Goal: Communication & Community: Participate in discussion

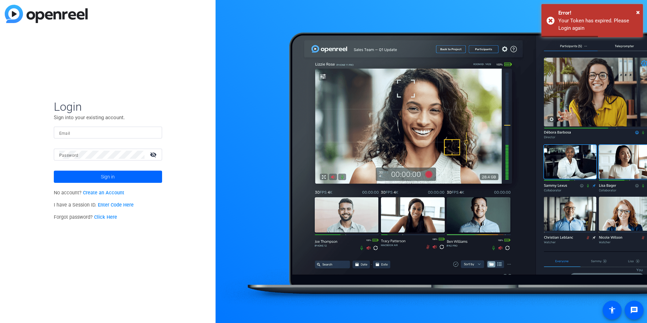
click at [113, 137] on div at bounding box center [107, 133] width 97 height 12
click at [113, 134] on input "Email" at bounding box center [107, 133] width 97 height 8
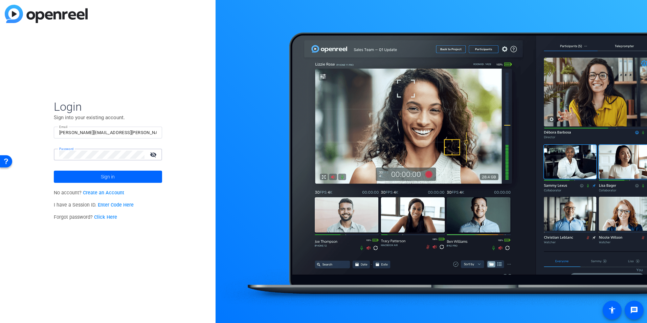
click at [54, 147] on button "Sign in" at bounding box center [108, 177] width 108 height 12
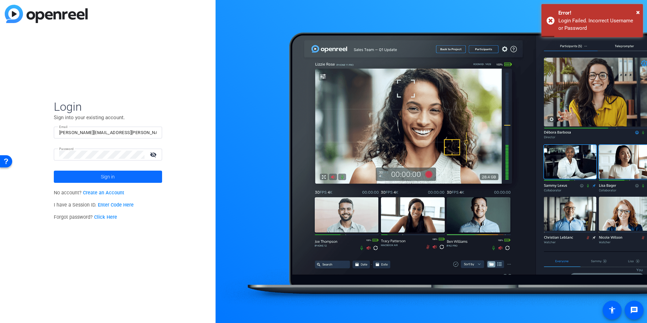
click at [102, 147] on span "Sign in" at bounding box center [108, 176] width 14 height 17
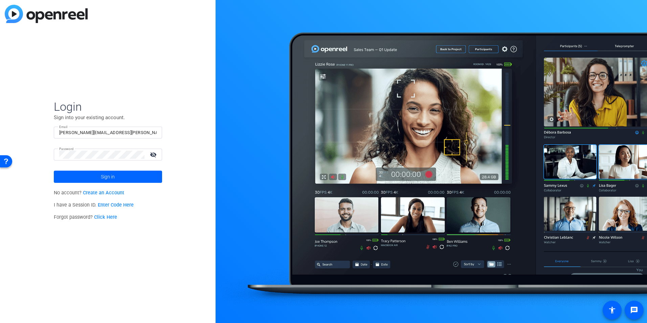
click at [121, 133] on input "morgan.nielsen@thermofisher.com" at bounding box center [107, 133] width 97 height 8
drag, startPoint x: 123, startPoint y: 132, endPoint x: 95, endPoint y: 135, distance: 27.3
click at [95, 135] on input "morgan.nielsen@thermofisher.com" at bounding box center [107, 133] width 97 height 8
type input "morgan.nielsen@ppd.com"
click at [54, 147] on button "Sign in" at bounding box center [108, 177] width 108 height 12
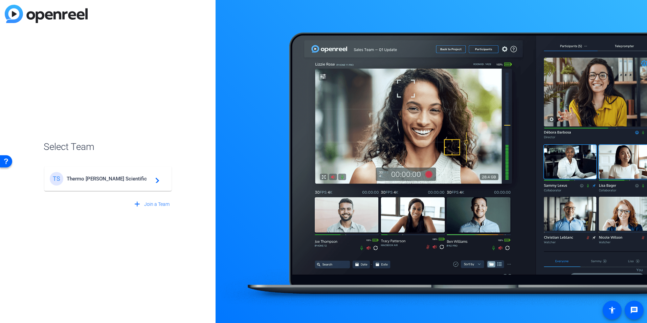
click at [85, 147] on span "Thermo Fisher Scientific" at bounding box center [109, 179] width 85 height 6
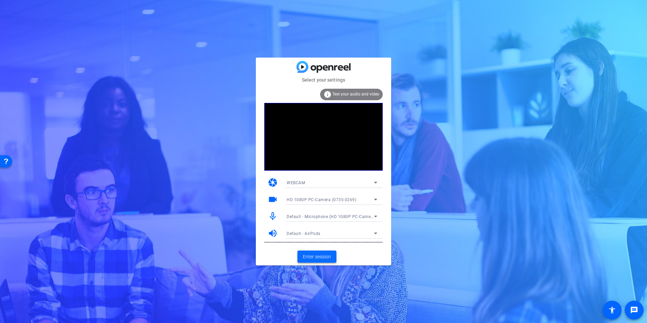
click at [320, 254] on span "Enter session" at bounding box center [317, 256] width 28 height 7
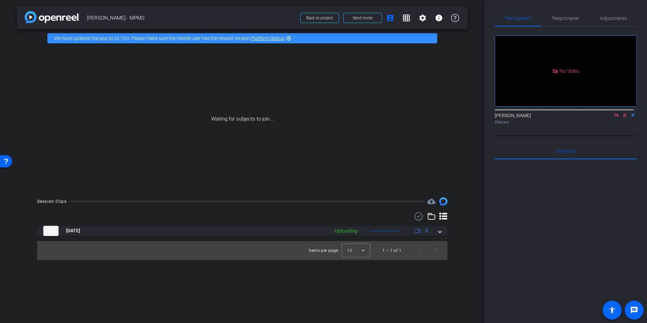
click at [613, 118] on mat-icon at bounding box center [617, 115] width 8 height 6
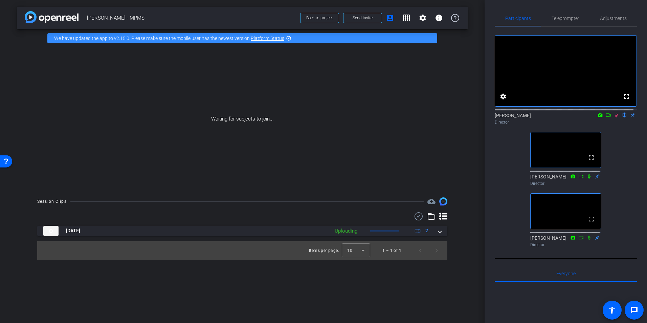
drag, startPoint x: 590, startPoint y: 179, endPoint x: 591, endPoint y: 204, distance: 25.1
click at [590, 162] on mat-icon "fullscreen" at bounding box center [591, 158] width 8 height 8
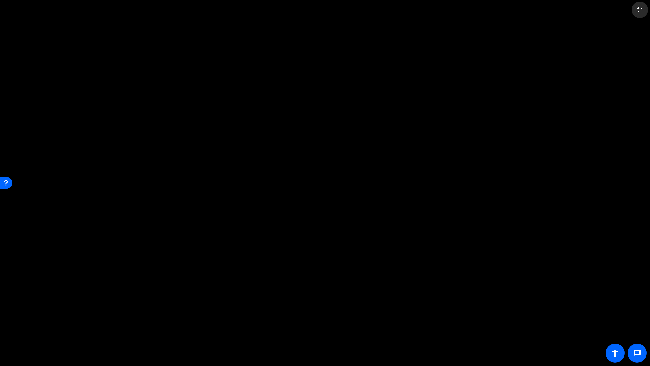
click at [637, 12] on mat-icon "fullscreen_exit" at bounding box center [640, 10] width 8 height 8
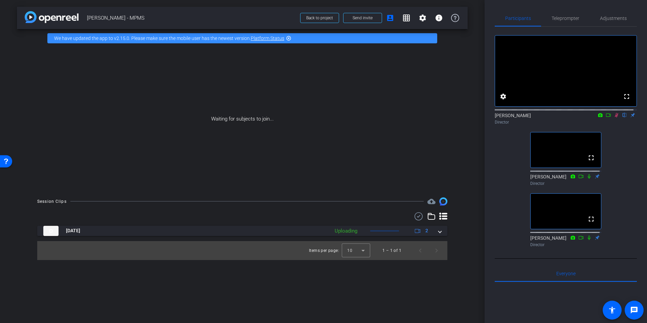
click at [614, 117] on icon at bounding box center [616, 115] width 5 height 5
click at [509, 250] on div "fullscreen settings [PERSON_NAME] flip Director fullscreen [PERSON_NAME] Direct…" at bounding box center [566, 138] width 142 height 223
click at [560, 20] on span "Teleprompter" at bounding box center [566, 18] width 28 height 5
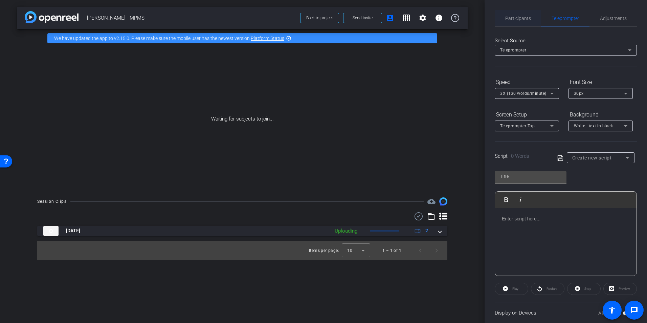
click at [525, 22] on span "Participants" at bounding box center [518, 18] width 26 height 16
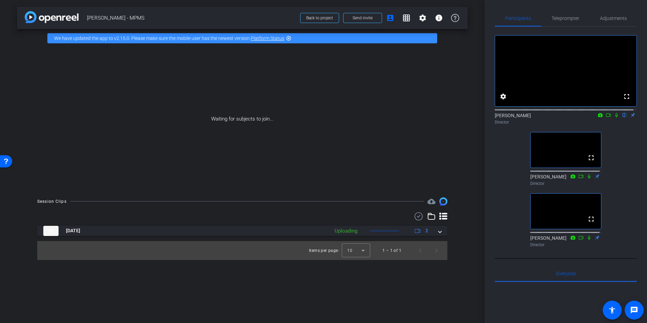
click at [515, 194] on div "fullscreen settings [PERSON_NAME] flip Director fullscreen [PERSON_NAME] Direct…" at bounding box center [566, 138] width 142 height 223
click at [518, 196] on div "fullscreen settings [PERSON_NAME] flip Director fullscreen [PERSON_NAME] Direct…" at bounding box center [566, 138] width 142 height 223
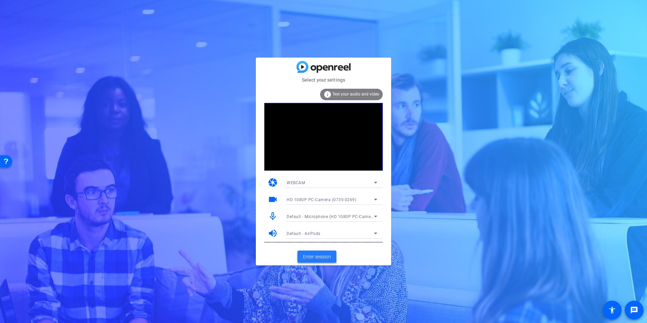
click at [323, 259] on span "Enter session" at bounding box center [317, 256] width 28 height 7
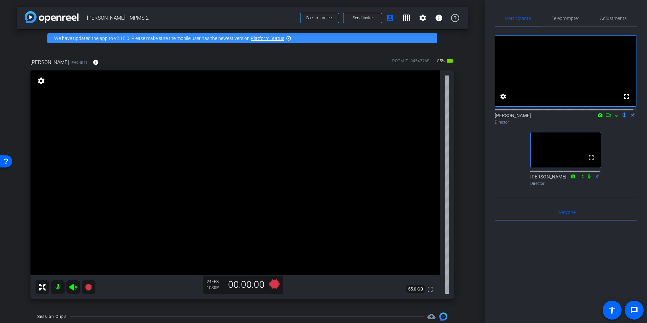
click at [615, 117] on icon at bounding box center [616, 115] width 3 height 4
click at [614, 117] on icon at bounding box center [616, 115] width 5 height 5
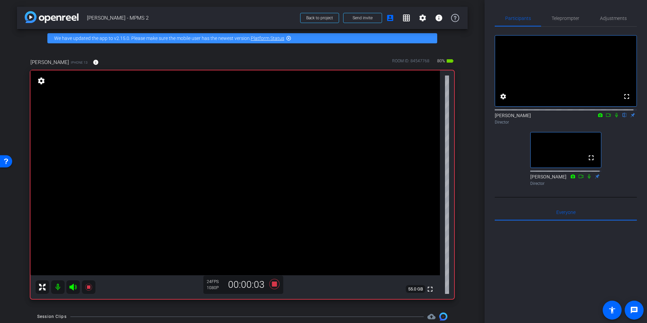
click at [614, 117] on icon at bounding box center [616, 115] width 5 height 5
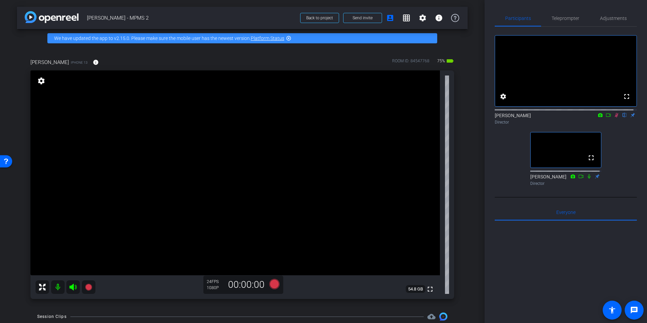
click at [615, 117] on icon at bounding box center [617, 115] width 4 height 4
click at [617, 158] on div "fullscreen settings Morgan Nielsen flip Director fullscreen Kellie Walker Direc…" at bounding box center [566, 108] width 142 height 162
click at [568, 16] on span "Teleprompter" at bounding box center [566, 18] width 28 height 5
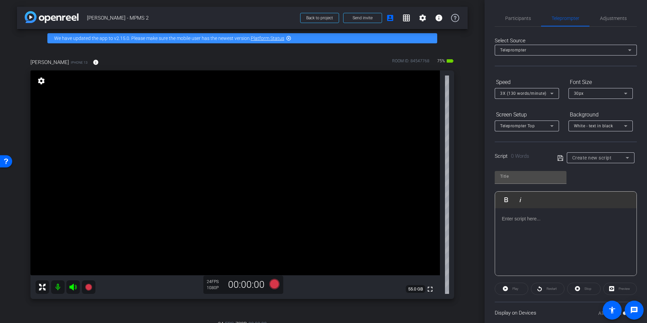
type input "Script"
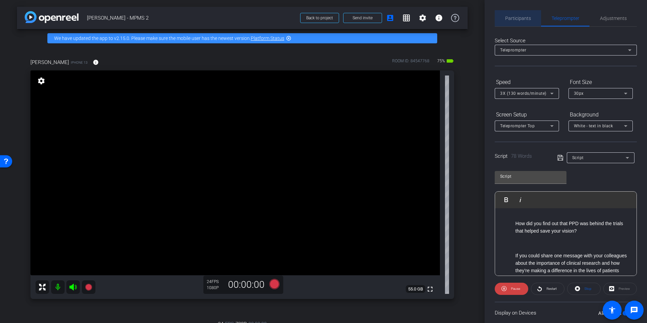
click at [525, 18] on span "Participants" at bounding box center [518, 18] width 26 height 5
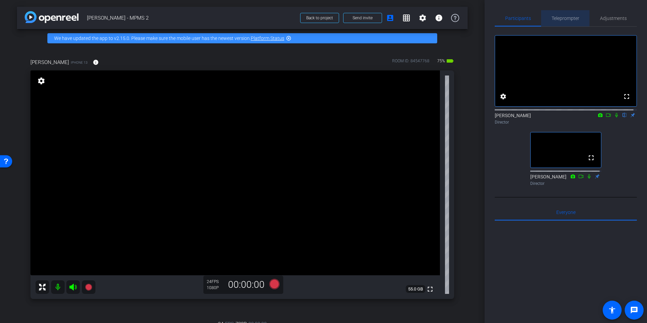
click at [565, 17] on span "Teleprompter" at bounding box center [566, 18] width 28 height 5
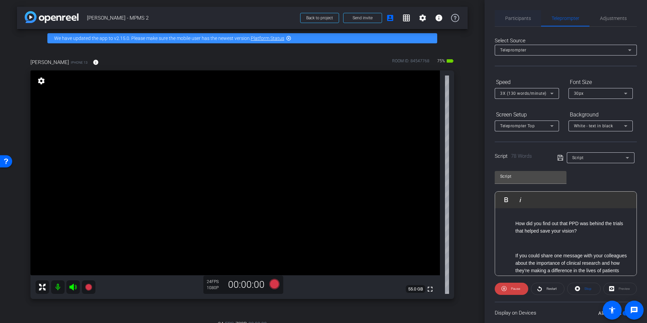
click at [529, 14] on span "Participants" at bounding box center [518, 18] width 26 height 16
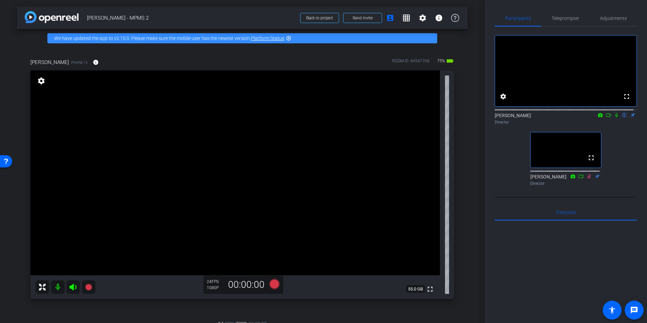
click at [615, 117] on icon at bounding box center [616, 115] width 3 height 4
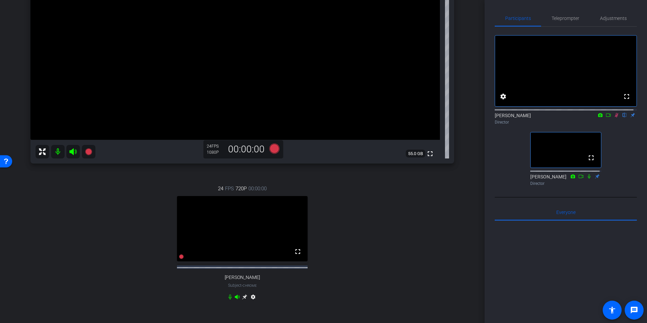
click at [614, 117] on icon at bounding box center [616, 115] width 5 height 5
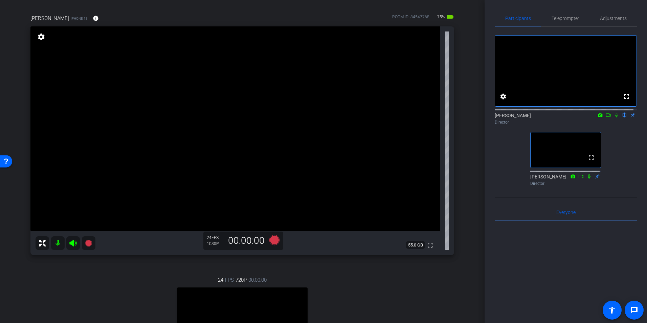
scroll to position [34, 0]
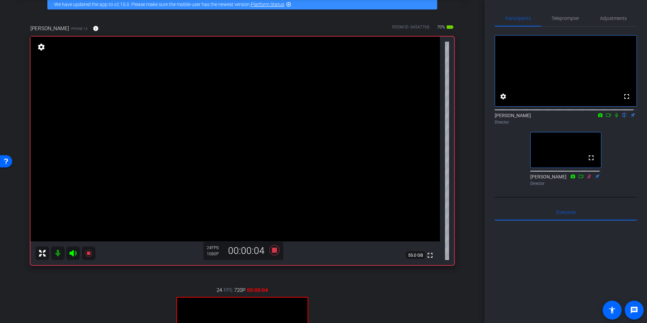
click at [615, 117] on icon at bounding box center [616, 115] width 3 height 4
click at [614, 117] on icon at bounding box center [616, 115] width 5 height 5
click at [615, 117] on icon at bounding box center [616, 115] width 3 height 4
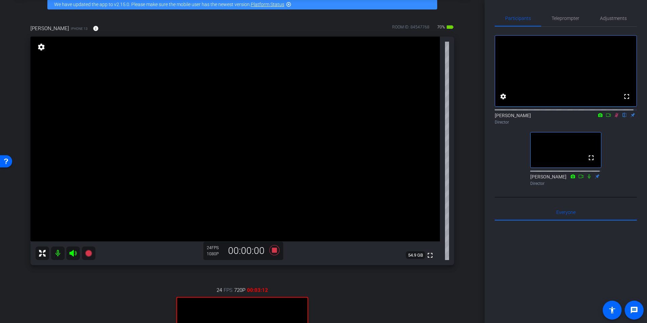
click at [614, 117] on icon at bounding box center [616, 115] width 5 height 5
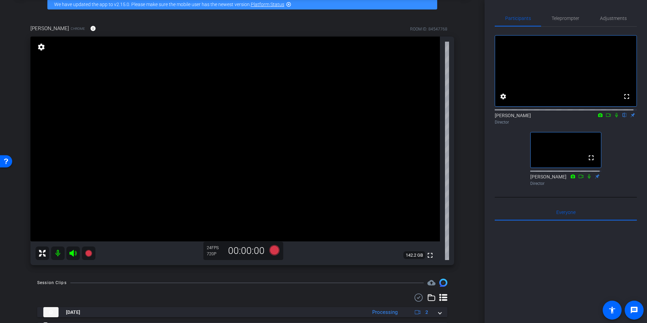
scroll to position [0, 0]
